Goal: Information Seeking & Learning: Learn about a topic

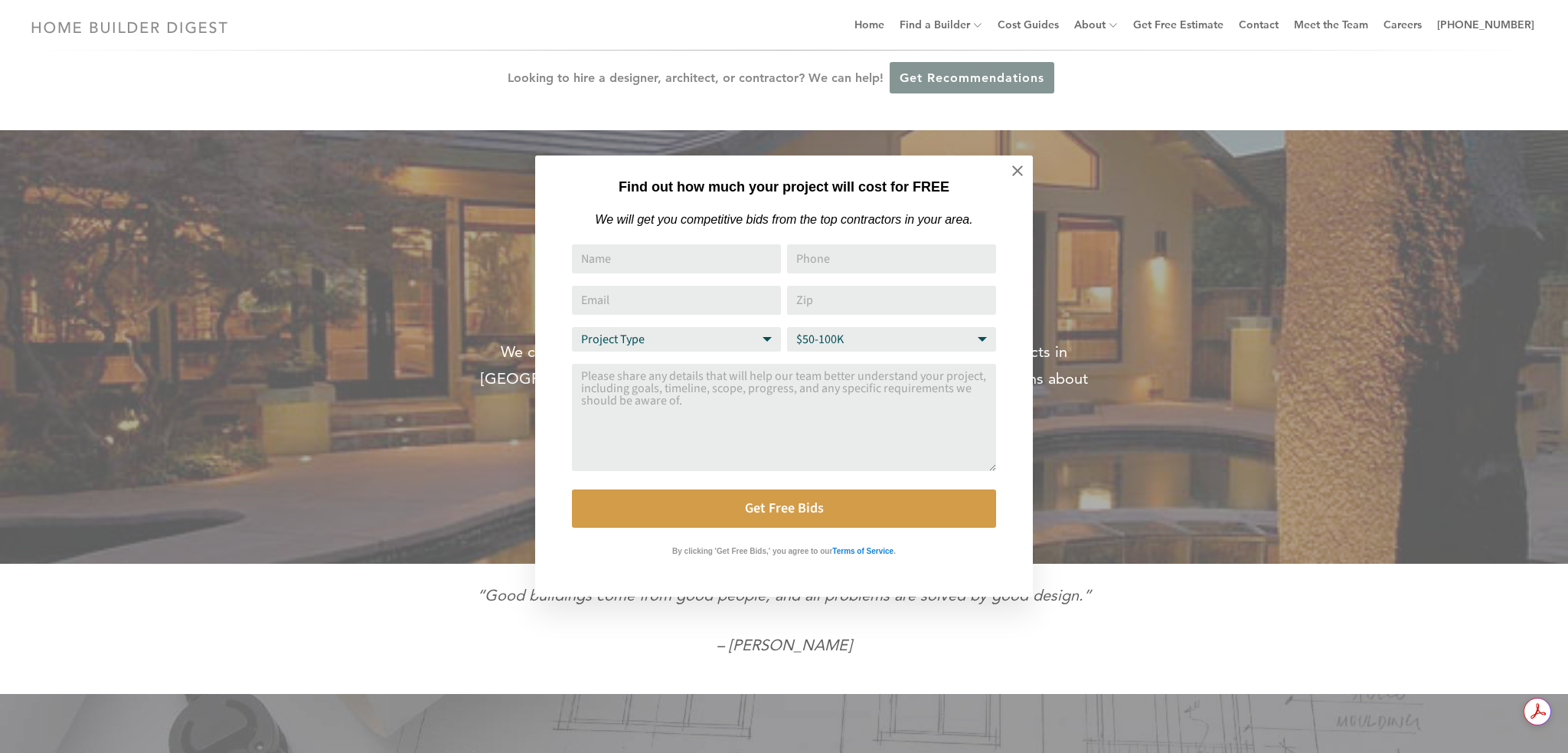
click at [1040, 23] on div "Find out how much your project will cost for FREE We will get you competitive b…" at bounding box center [784, 376] width 1568 height 753
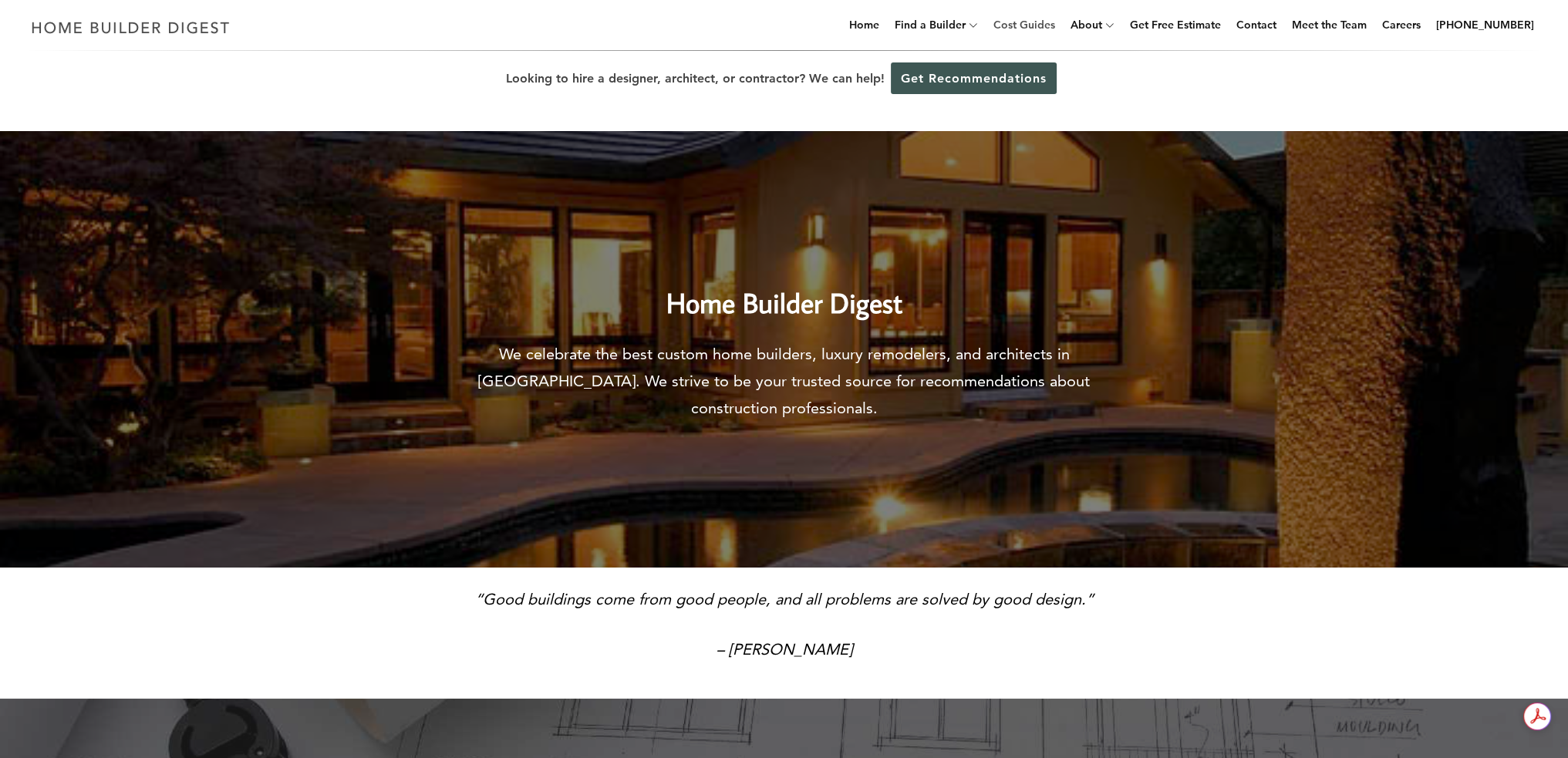
click at [1048, 23] on link "Cost Guides" at bounding box center [1024, 24] width 74 height 49
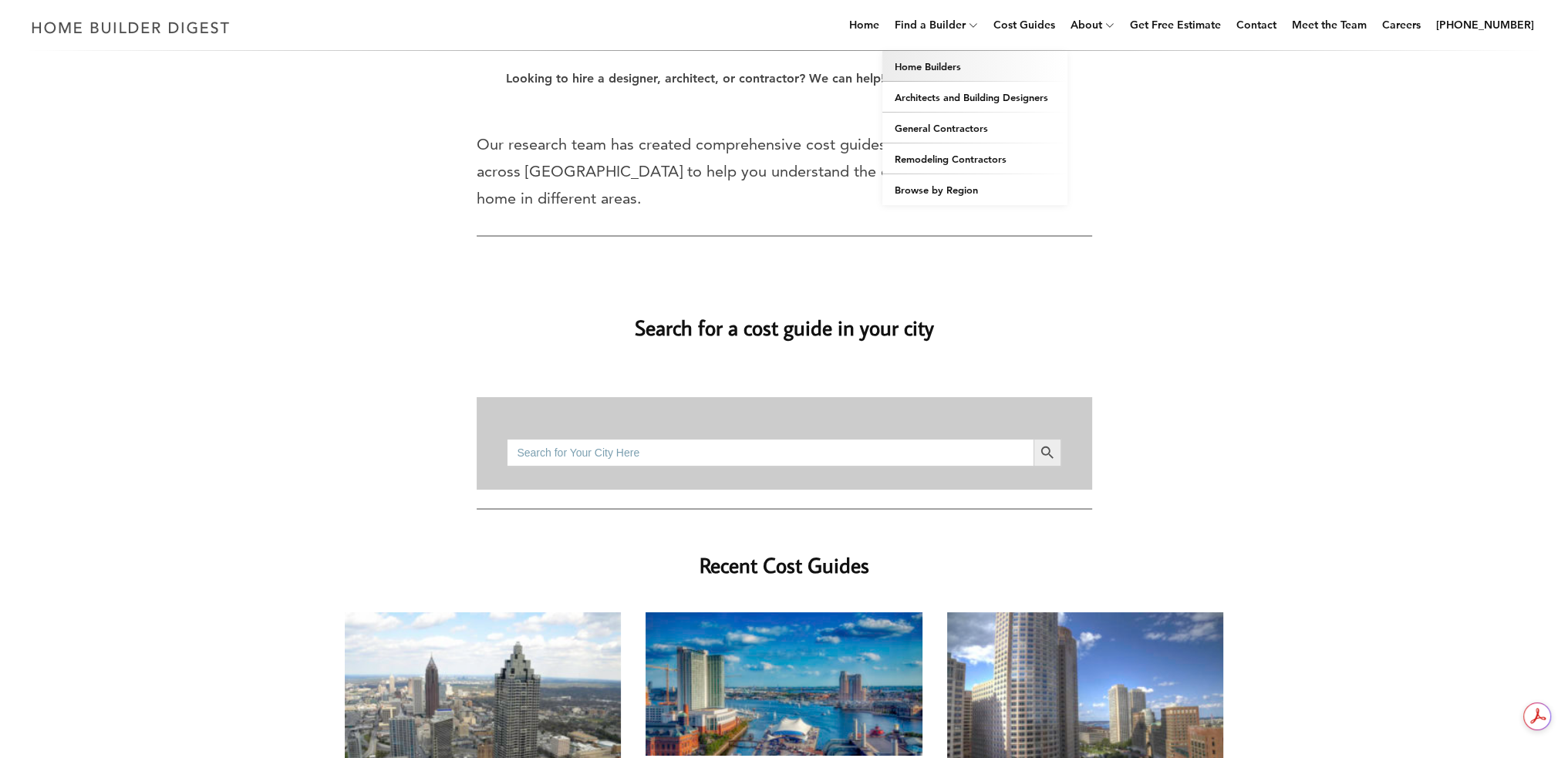
click at [952, 65] on link "Home Builders" at bounding box center [975, 66] width 185 height 31
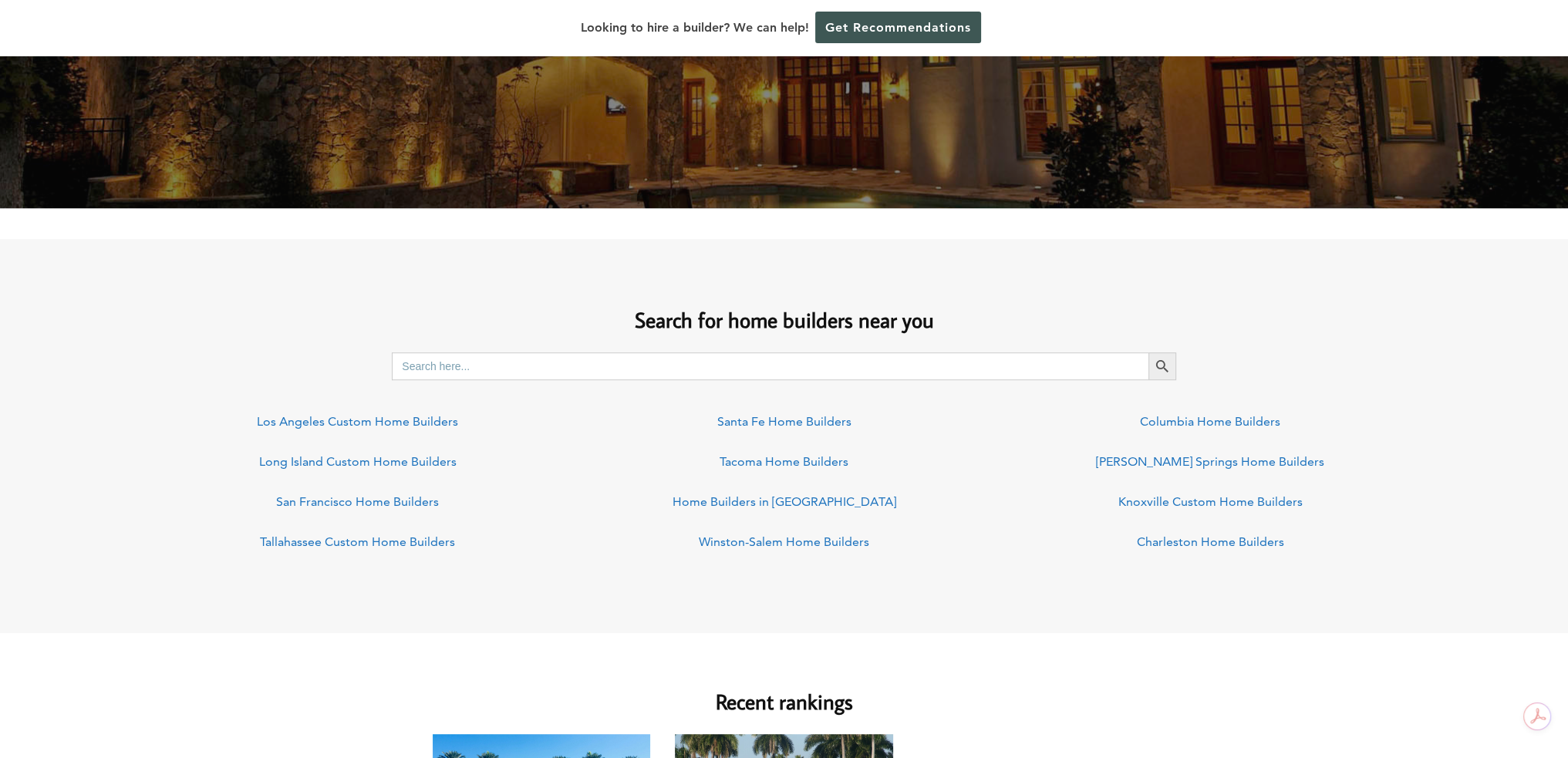
scroll to position [925, 0]
